Goal: Task Accomplishment & Management: Manage account settings

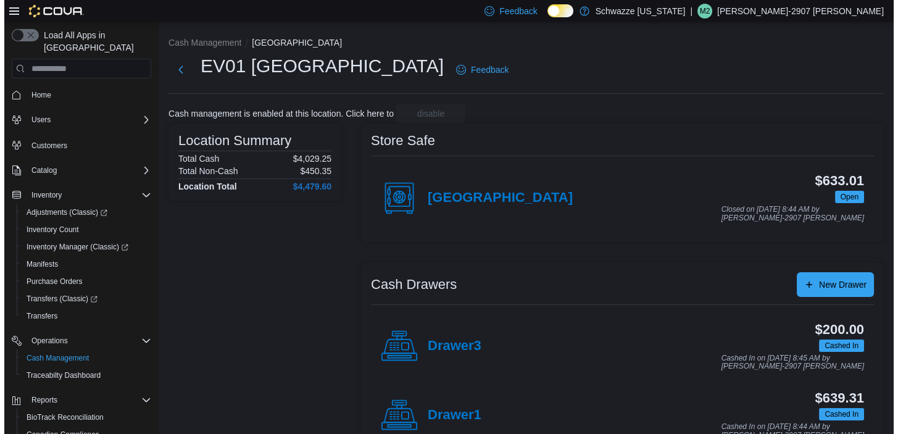
scroll to position [101, 0]
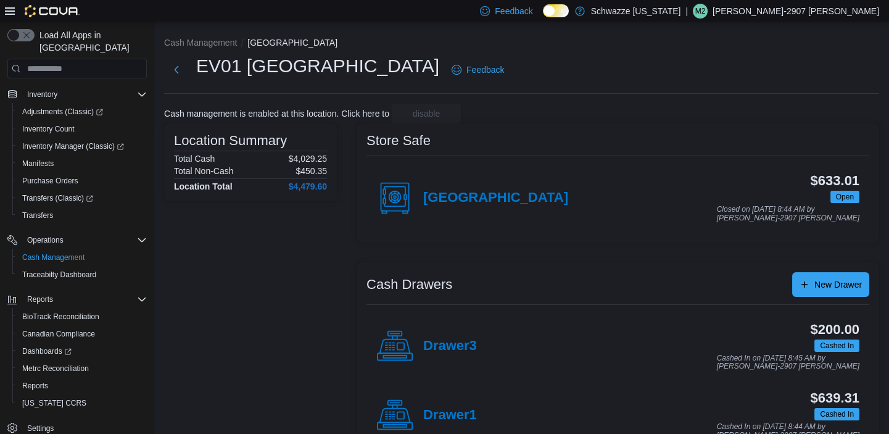
click at [850, 15] on p "[PERSON_NAME]-2907 [PERSON_NAME]" at bounding box center [796, 11] width 167 height 15
click at [797, 117] on span "Sign Out" at bounding box center [799, 118] width 33 height 12
